Goal: Find specific page/section

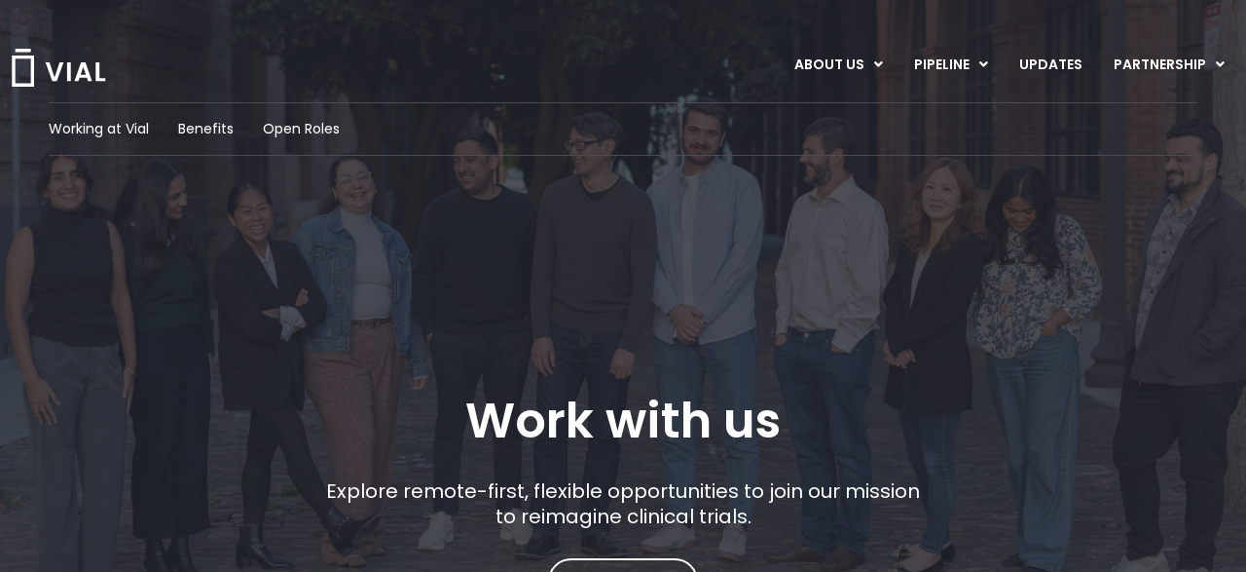
scroll to position [374, 0]
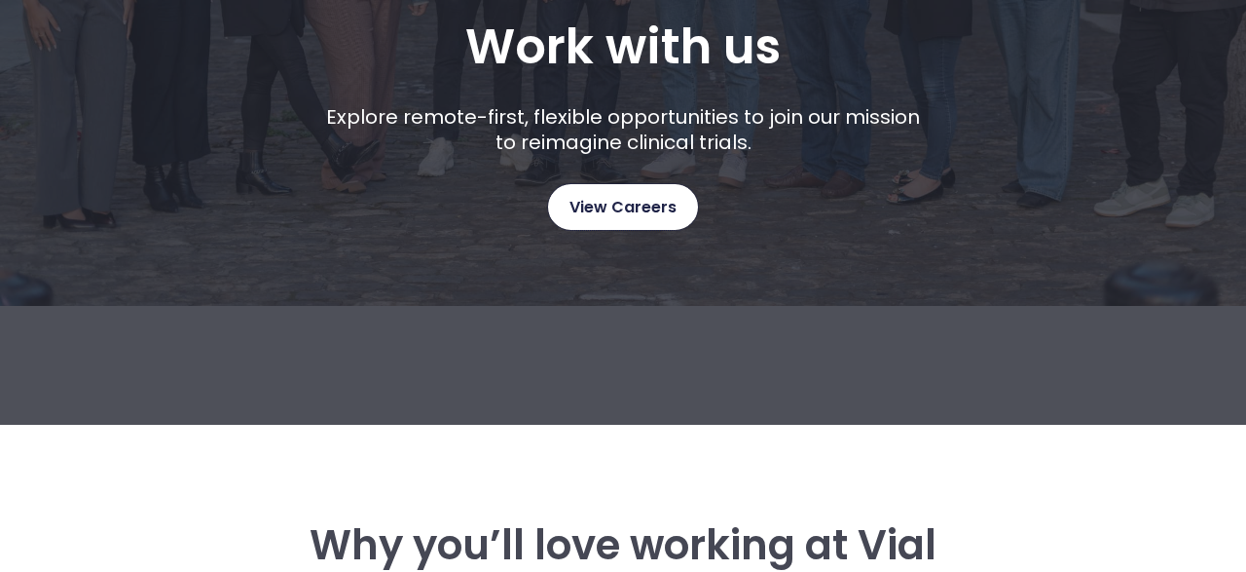
click at [669, 215] on span "View Careers" at bounding box center [623, 207] width 107 height 25
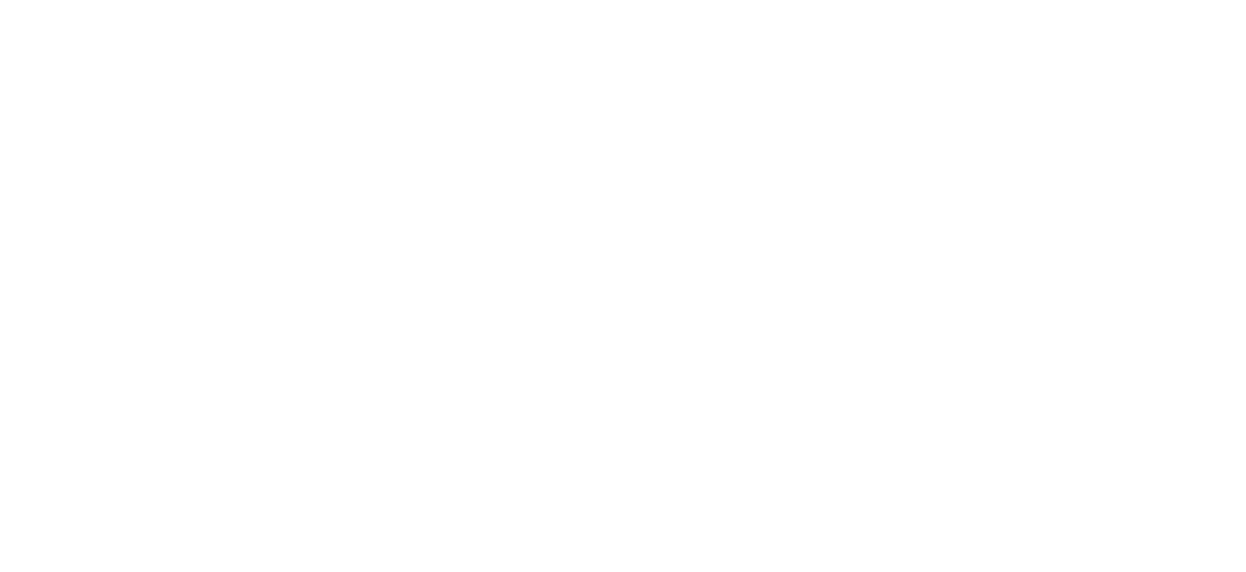
scroll to position [2975, 0]
